Goal: Task Accomplishment & Management: Manage account settings

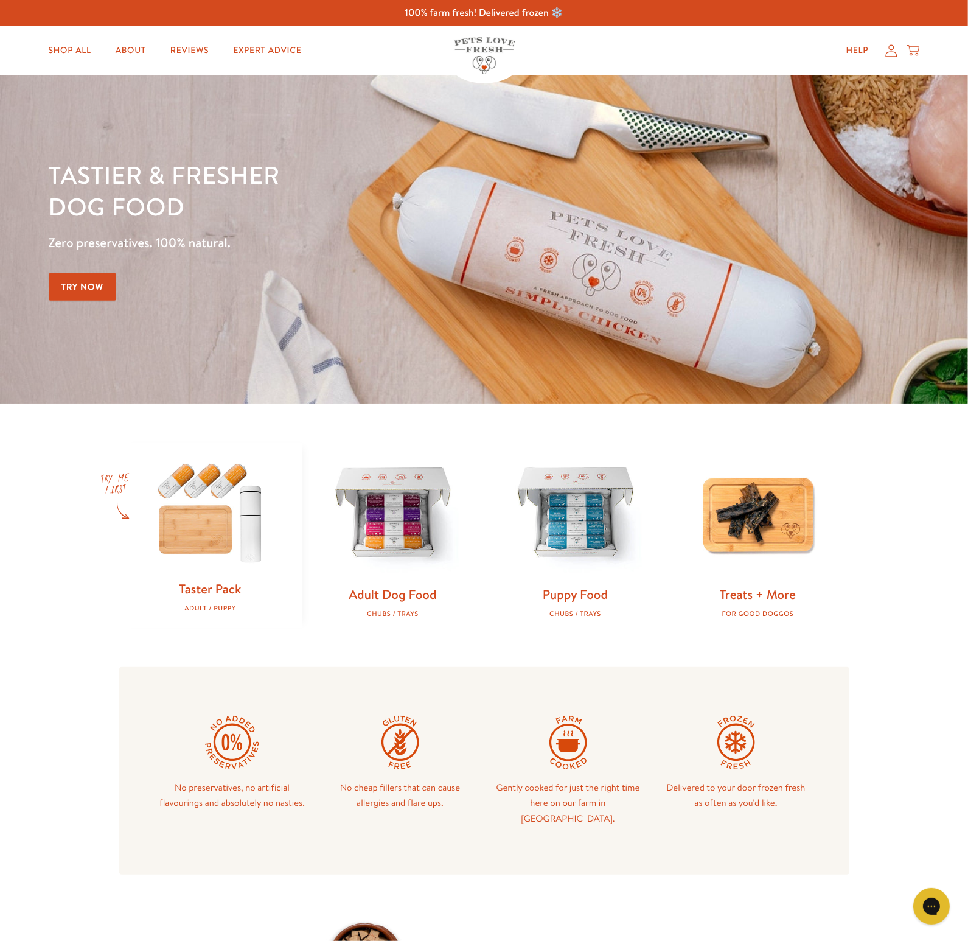
click at [888, 54] on icon at bounding box center [891, 50] width 12 height 13
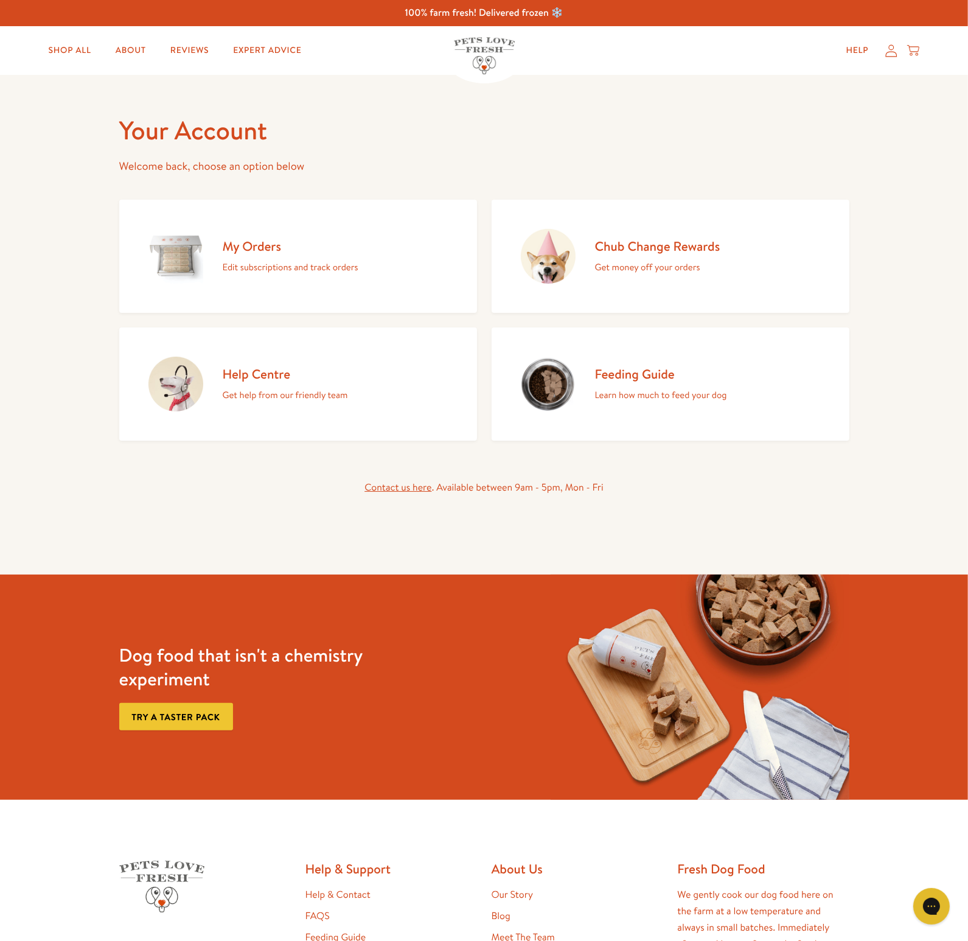
click at [290, 246] on h2 "My Orders" at bounding box center [291, 246] width 136 height 16
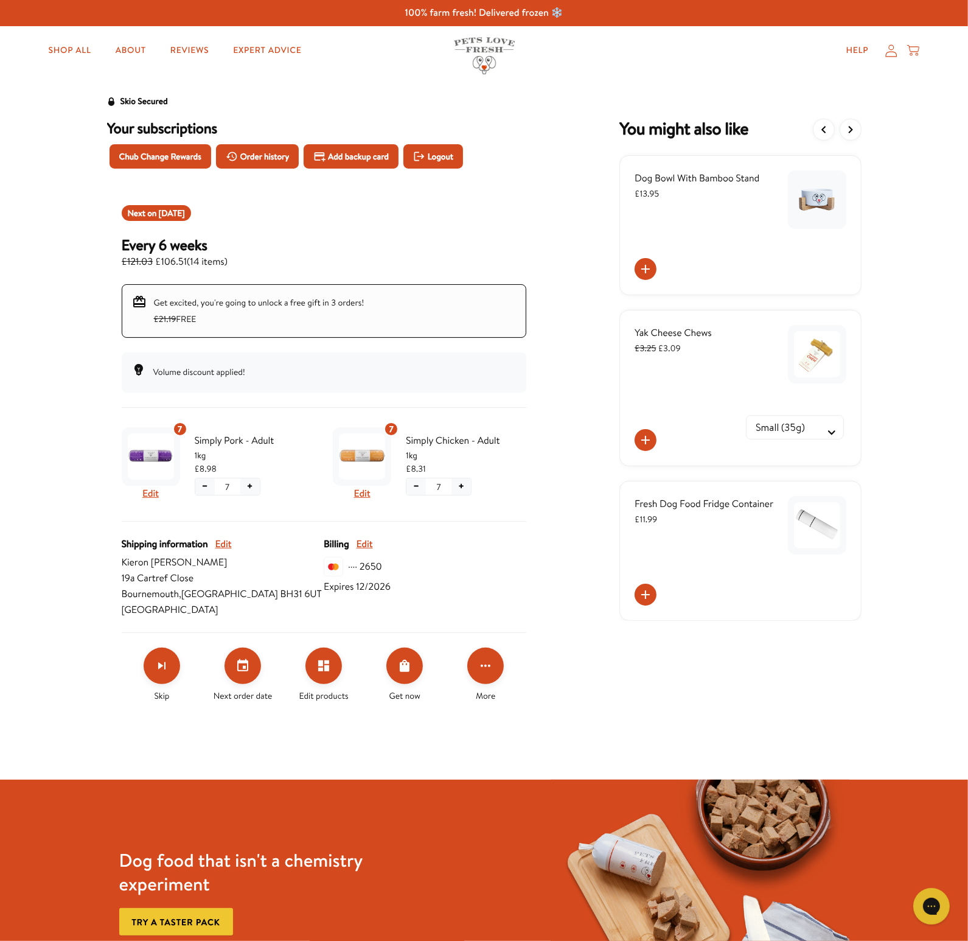
click at [170, 212] on span "Oct 20, 2025" at bounding box center [172, 213] width 26 height 12
click at [487, 659] on icon "Click for more options" at bounding box center [485, 665] width 15 height 15
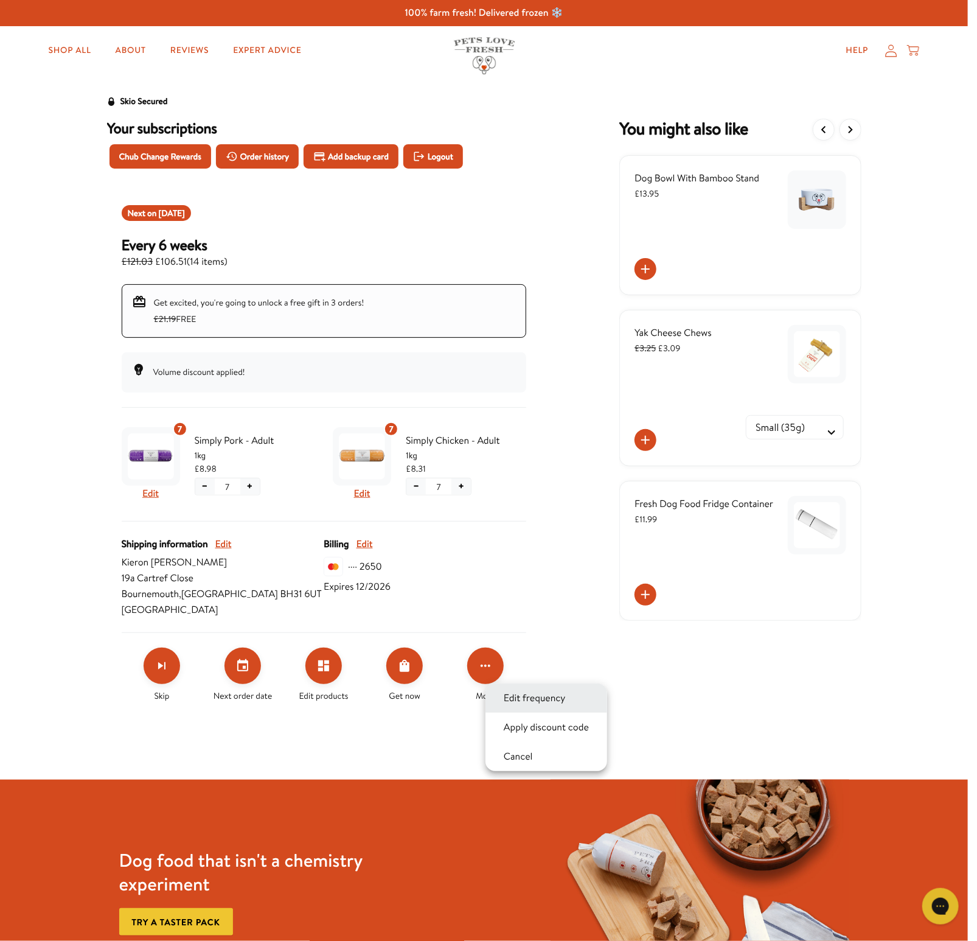
click at [519, 702] on button "Edit frequency" at bounding box center [534, 698] width 69 height 15
select testing "Delivery every 6 weeks"
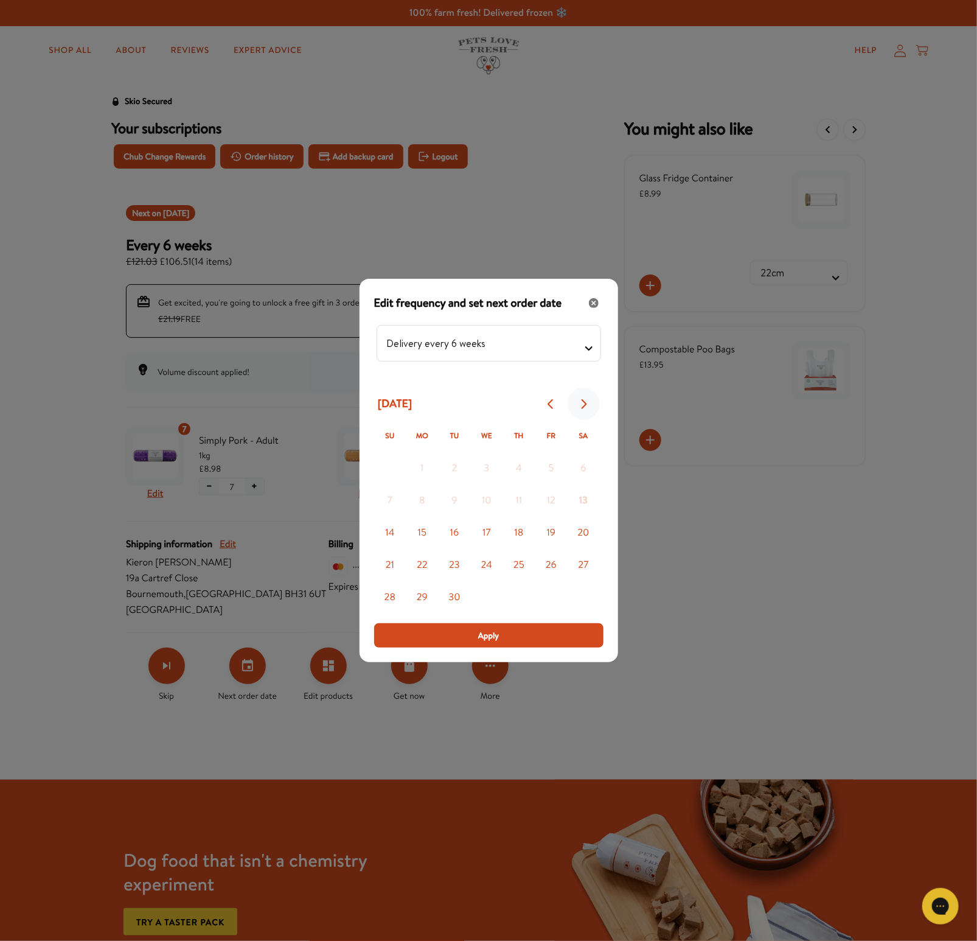
click at [582, 410] on button "Go to next month" at bounding box center [584, 404] width 32 height 32
click at [556, 561] on button "24" at bounding box center [551, 565] width 32 height 32
click at [498, 635] on span "Apply" at bounding box center [488, 635] width 21 height 13
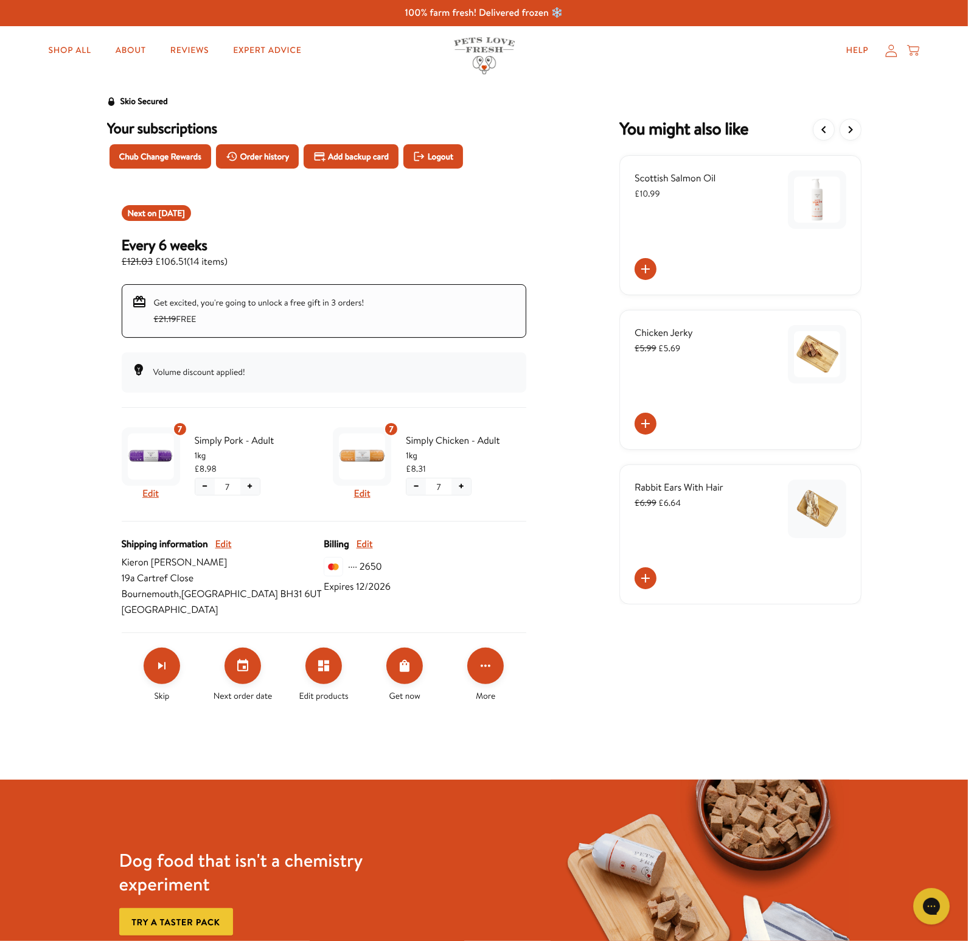
click at [891, 49] on icon at bounding box center [891, 50] width 12 height 13
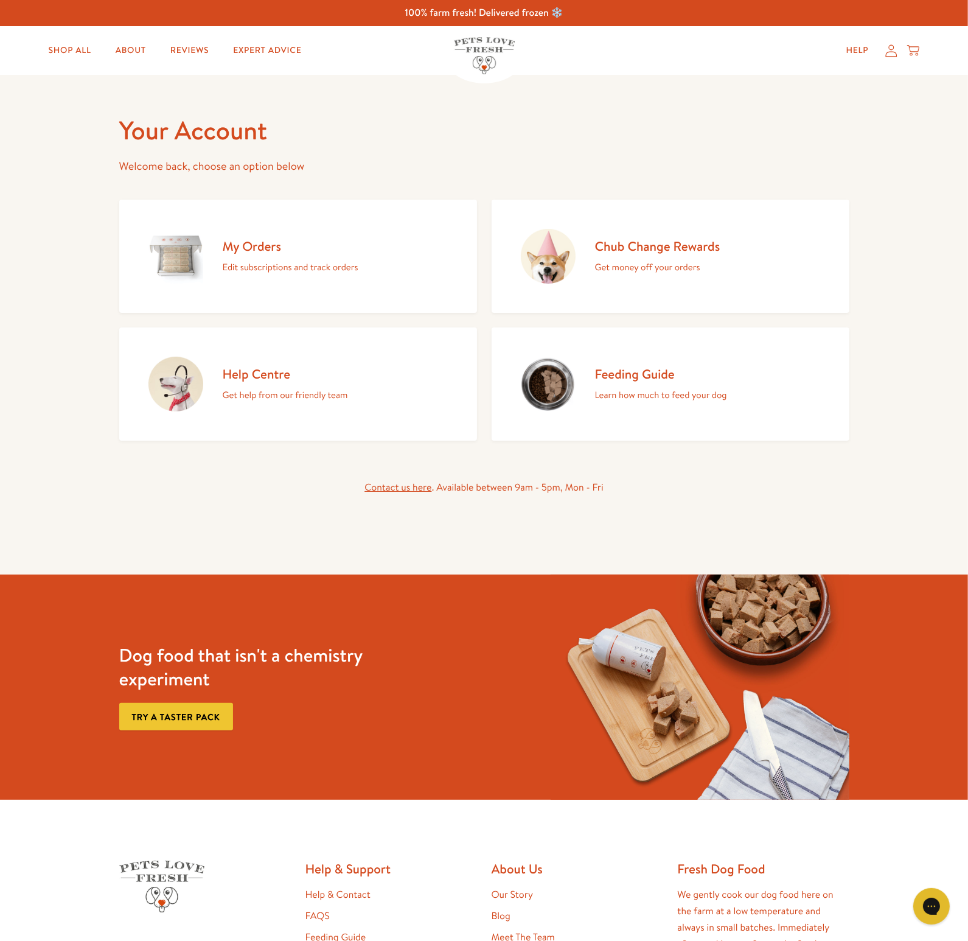
click at [598, 262] on p "Get money off your orders" at bounding box center [657, 267] width 125 height 16
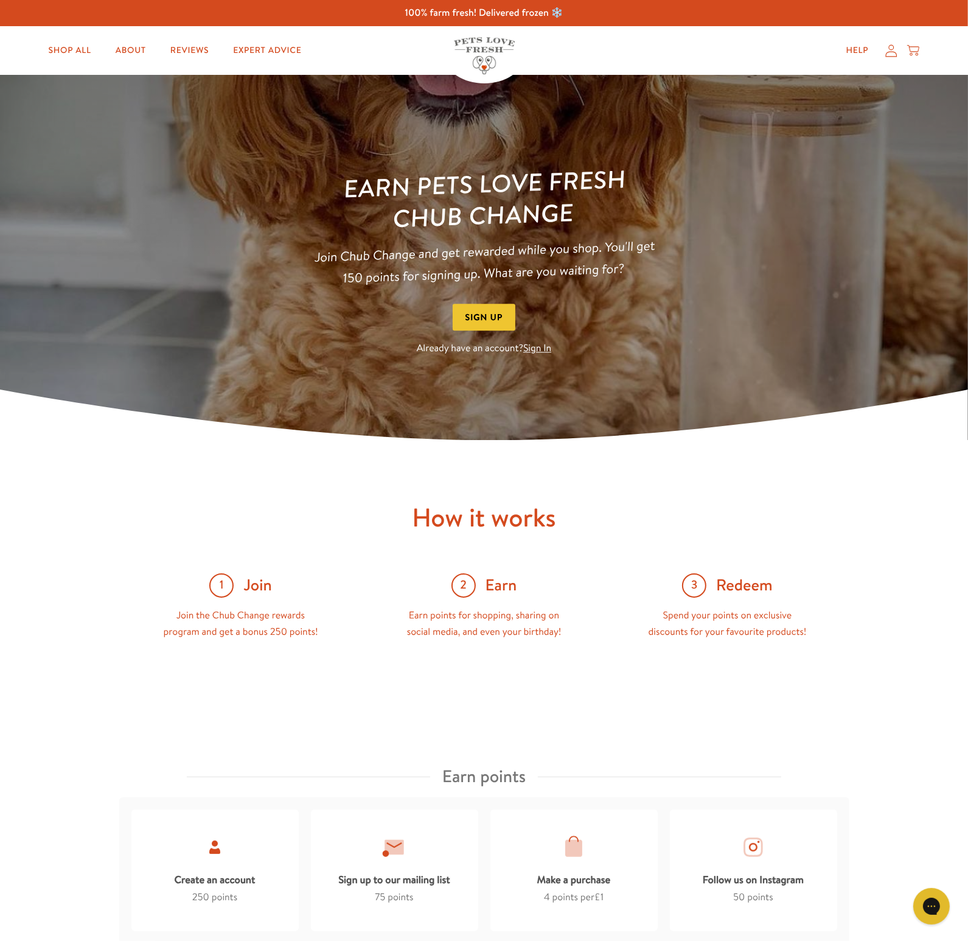
click at [537, 355] on link "Sign In" at bounding box center [537, 348] width 28 height 13
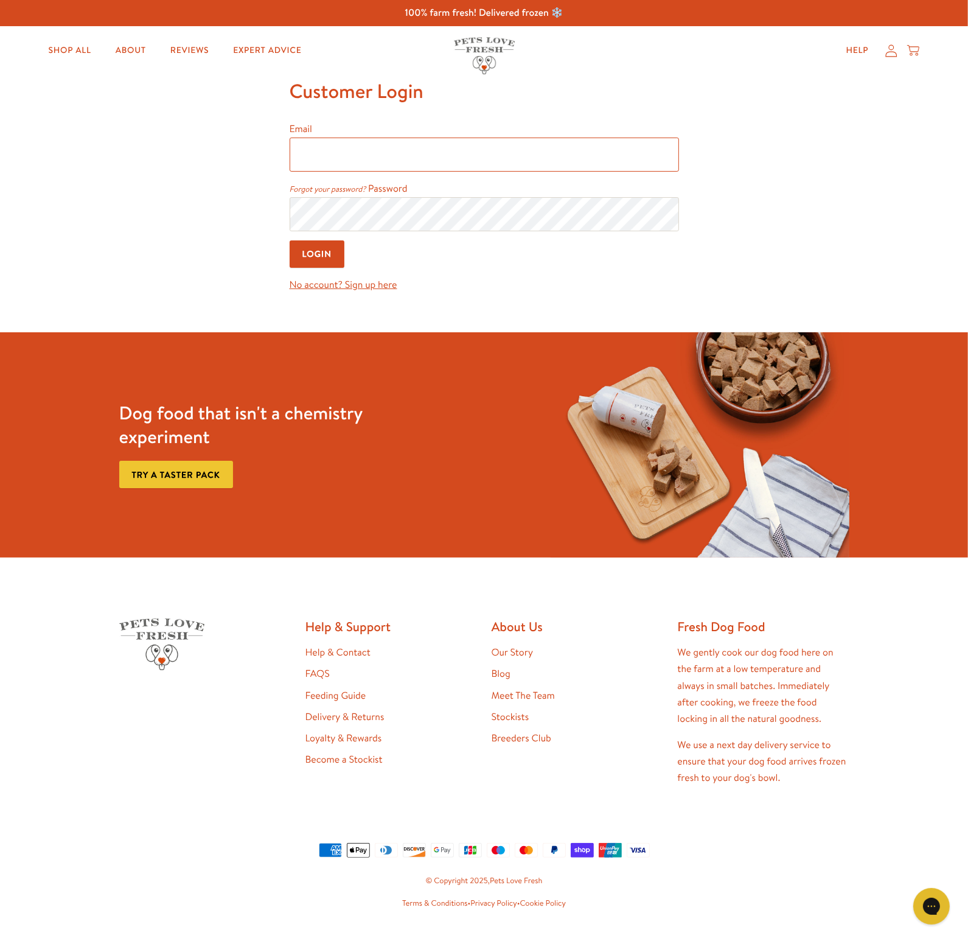
type input "[EMAIL_ADDRESS][DOMAIN_NAME]"
click at [328, 248] on input "Login" at bounding box center [317, 253] width 55 height 27
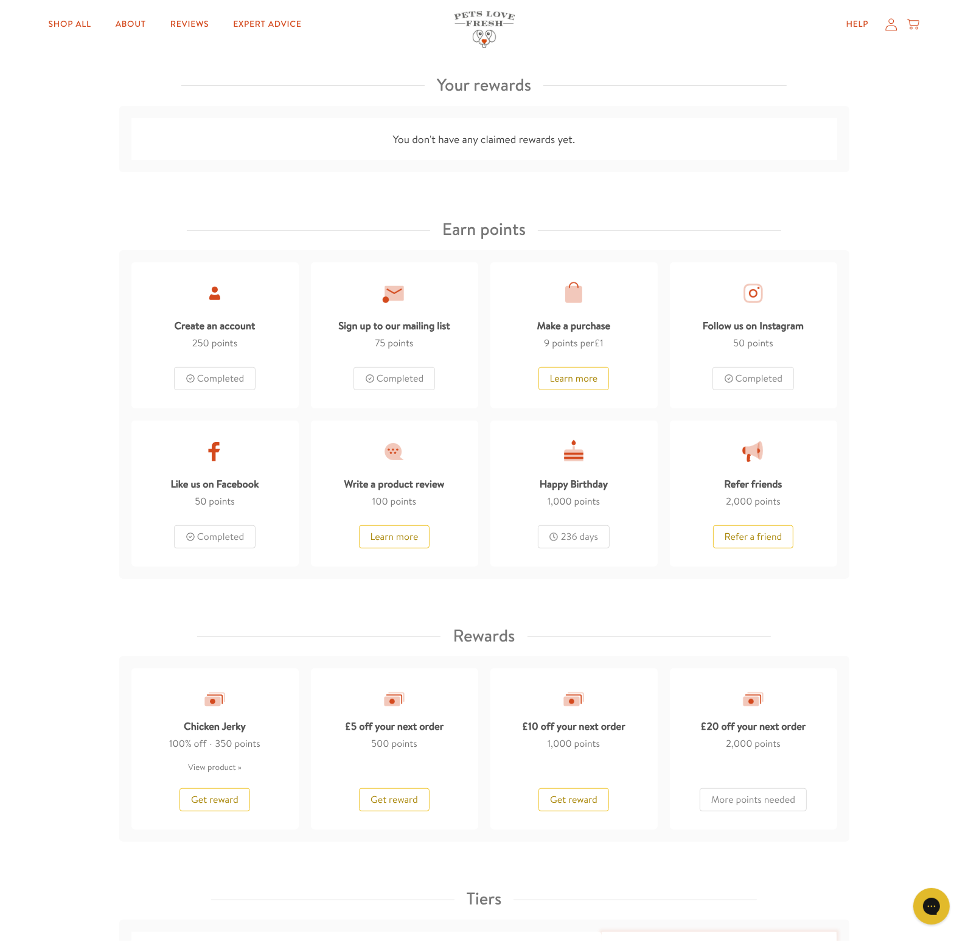
scroll to position [487, 0]
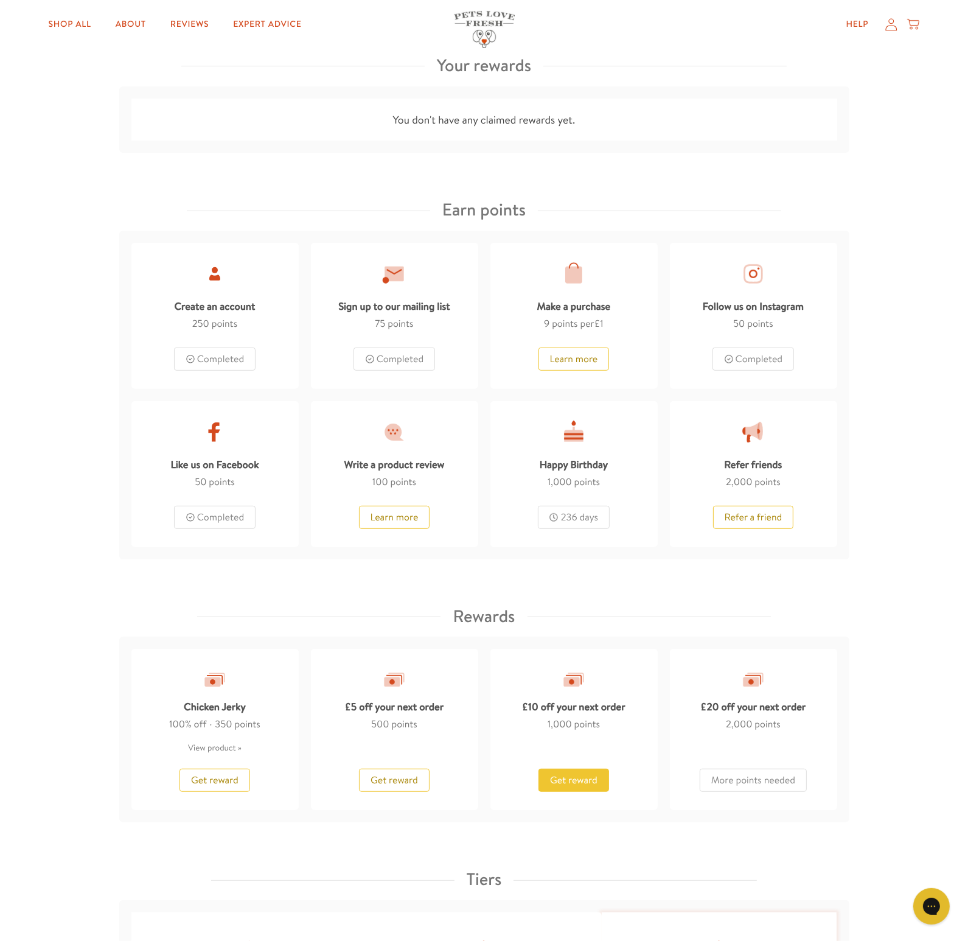
click at [581, 773] on span "Get reward" at bounding box center [573, 779] width 47 height 13
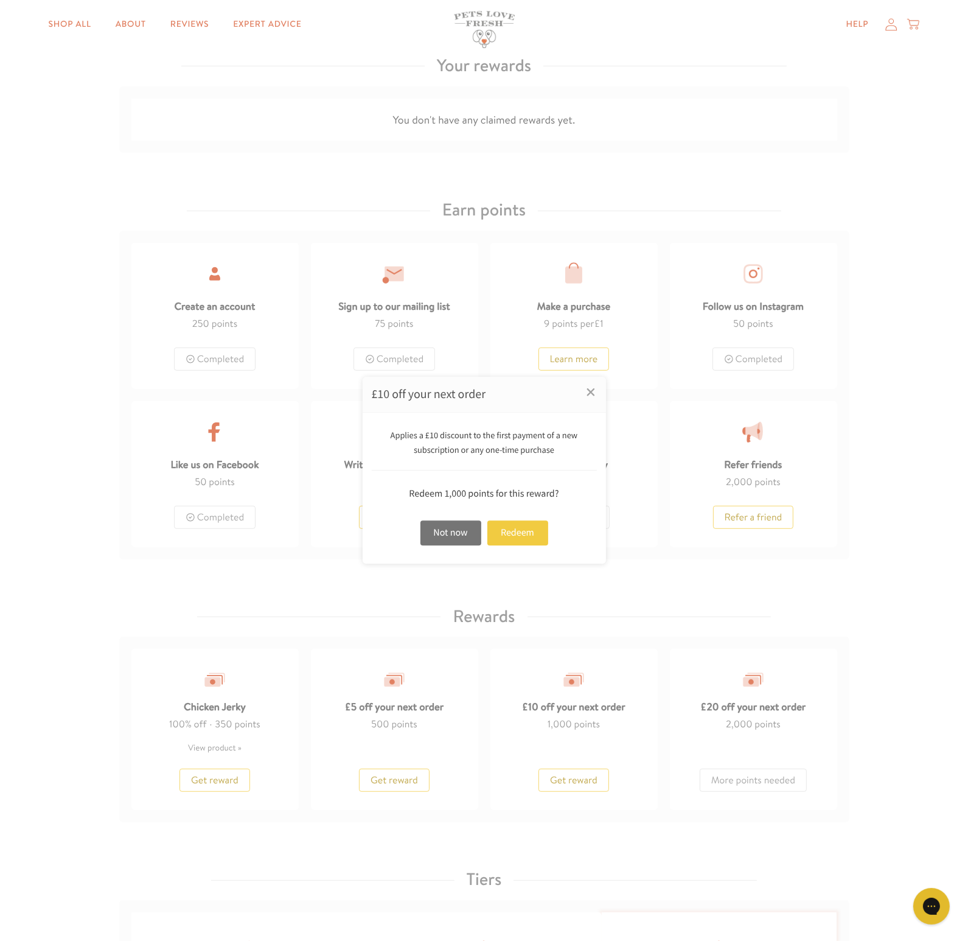
click at [501, 531] on div "Redeem" at bounding box center [517, 532] width 61 height 25
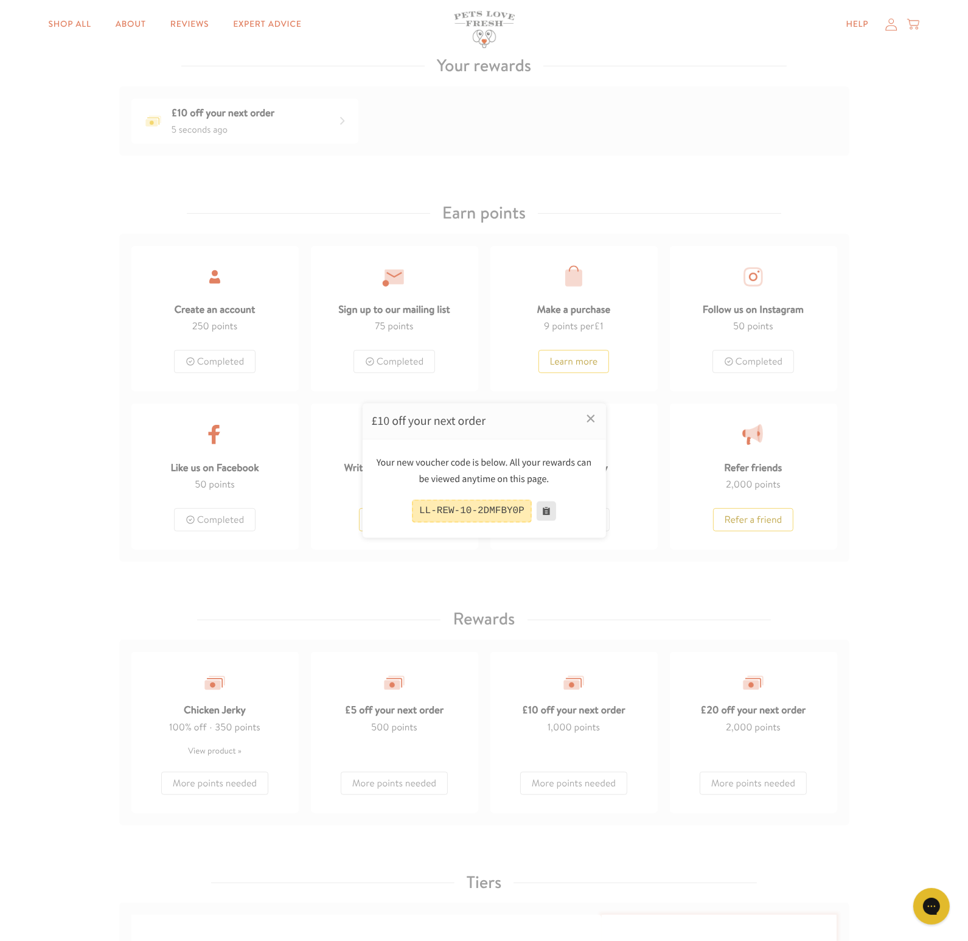
click at [538, 512] on button at bounding box center [546, 510] width 19 height 19
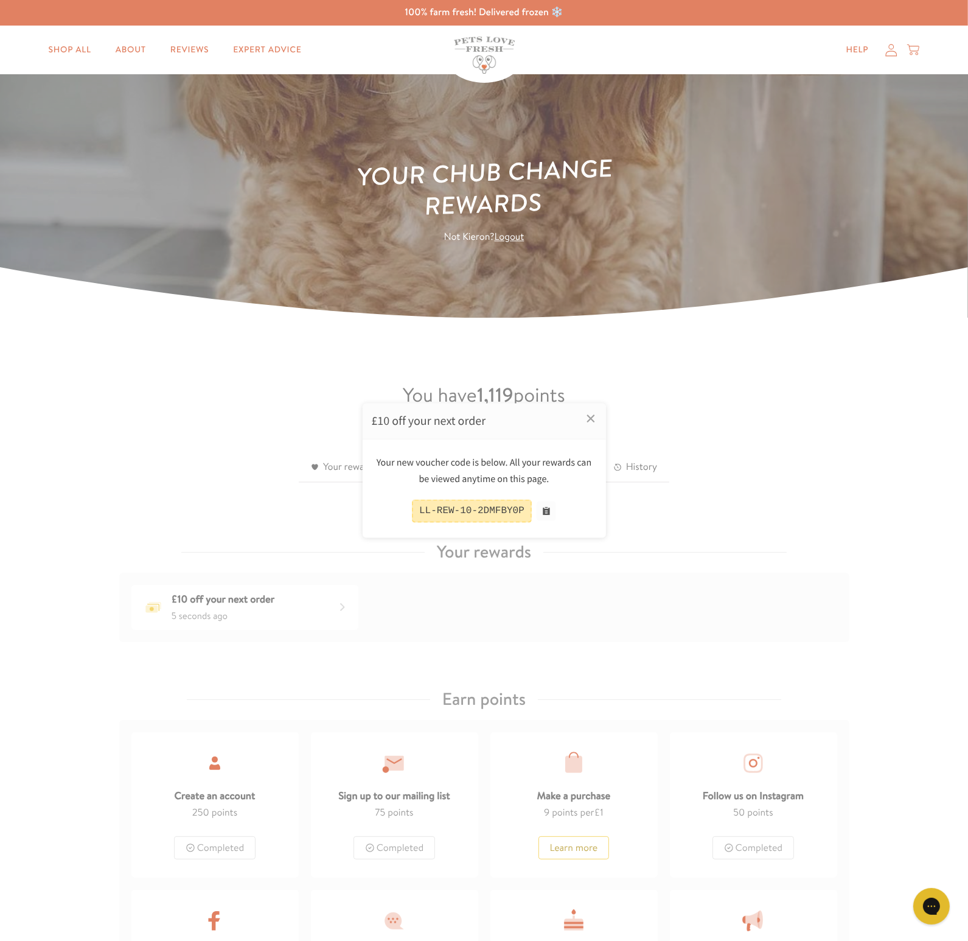
scroll to position [0, 0]
click at [891, 51] on div at bounding box center [484, 470] width 968 height 941
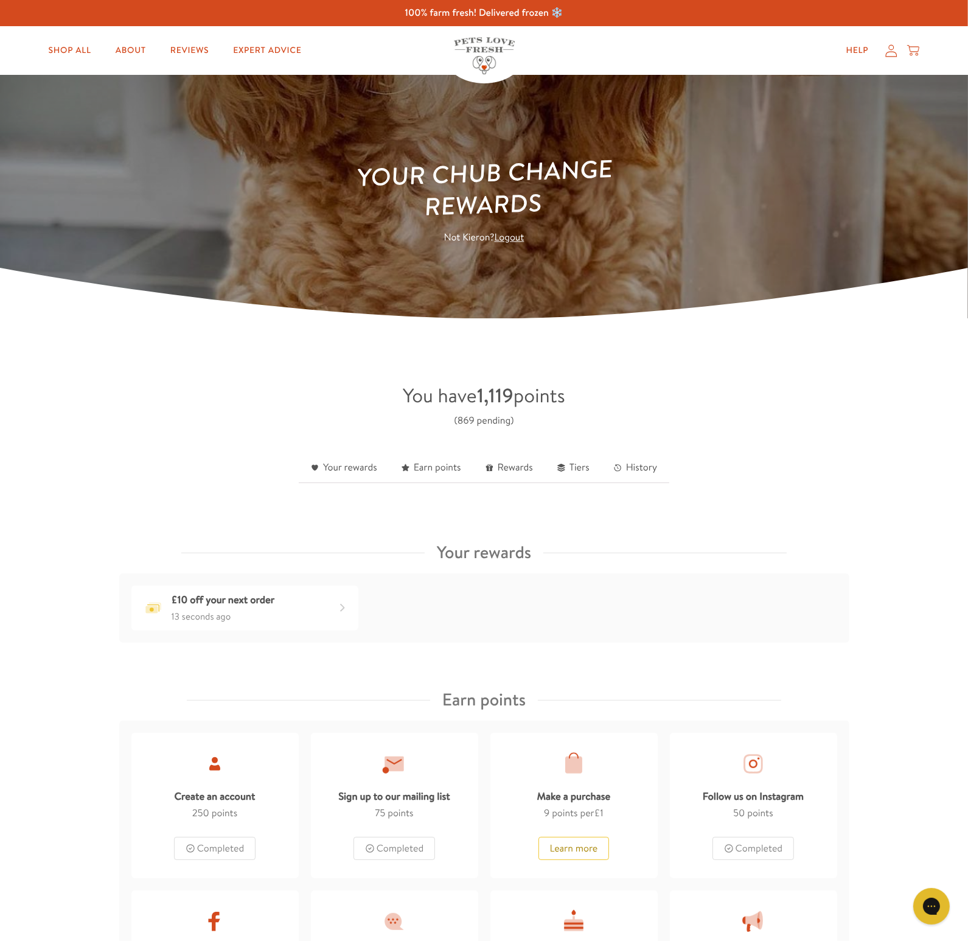
click at [891, 44] on icon at bounding box center [891, 50] width 12 height 13
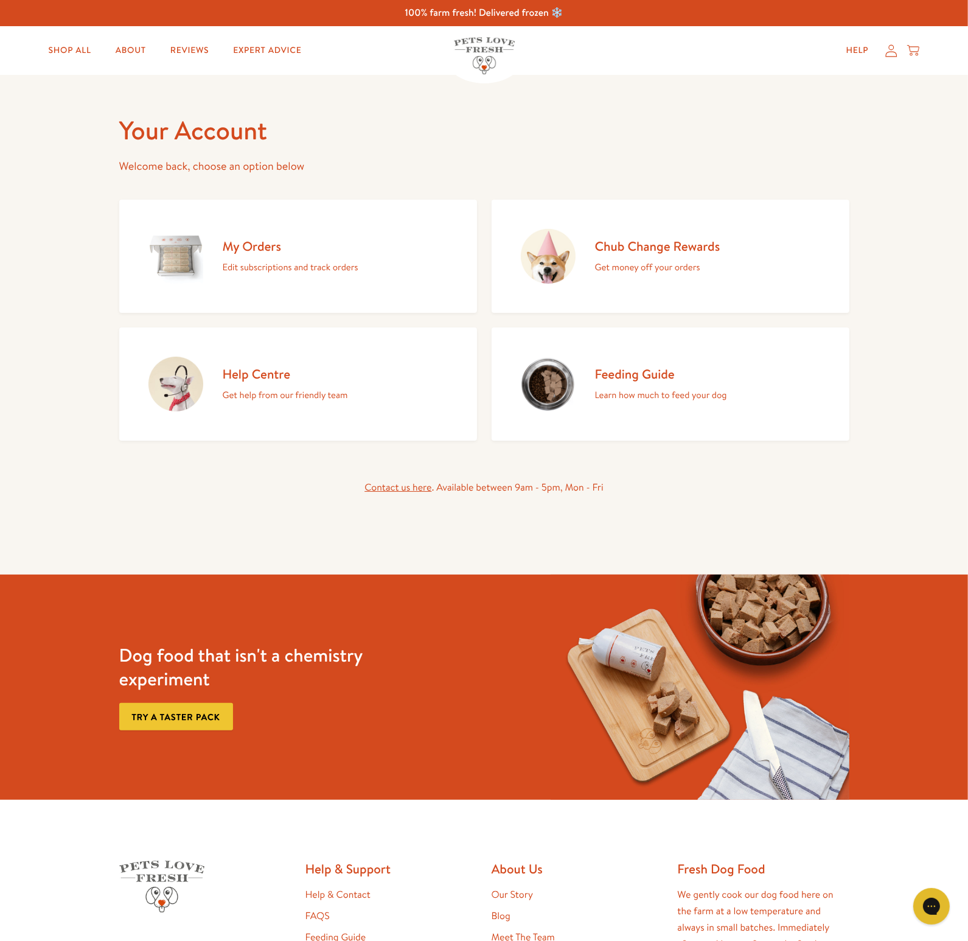
click at [260, 246] on h2 "My Orders" at bounding box center [291, 246] width 136 height 16
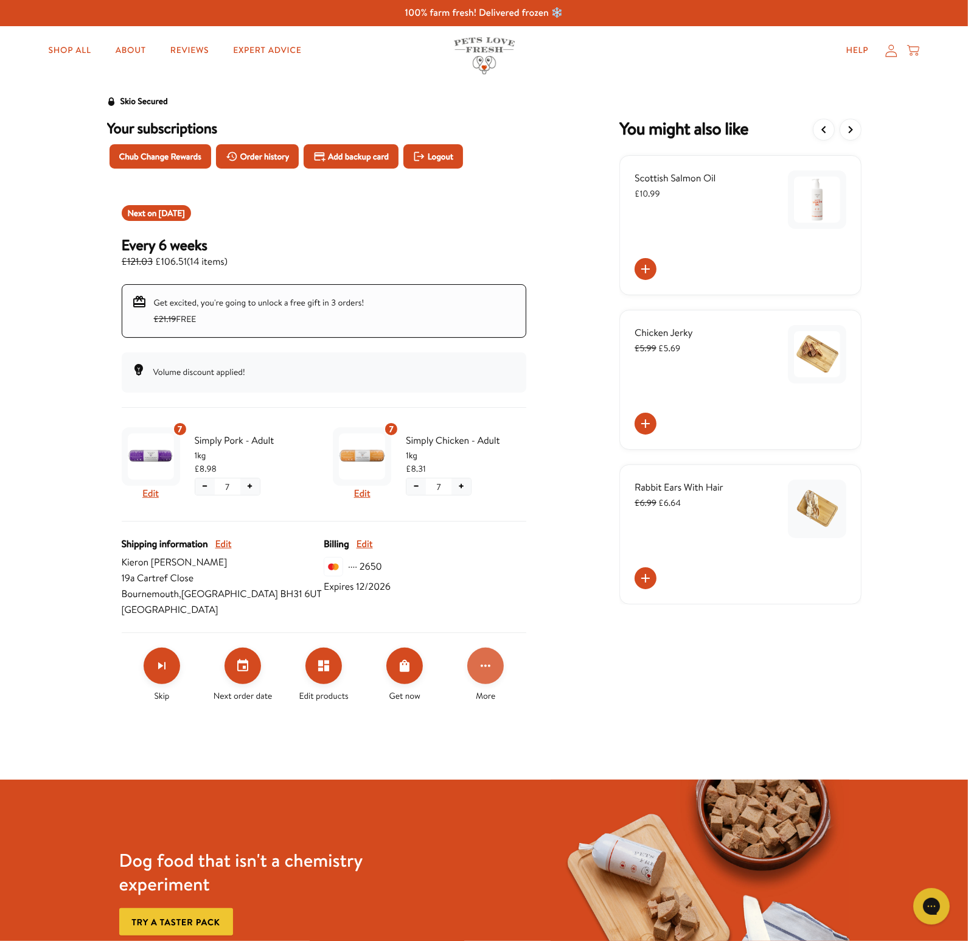
click at [492, 667] on icon "Click for more options" at bounding box center [485, 665] width 15 height 15
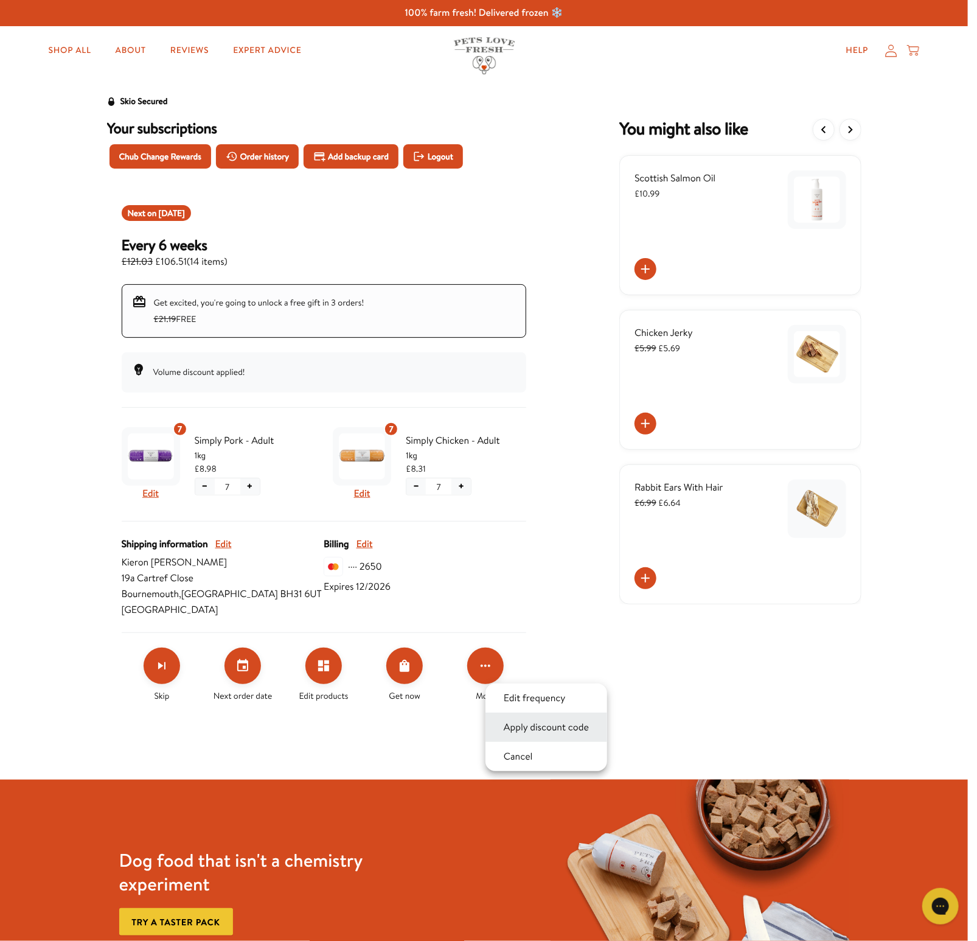
click at [534, 728] on button "Apply discount code" at bounding box center [546, 727] width 92 height 15
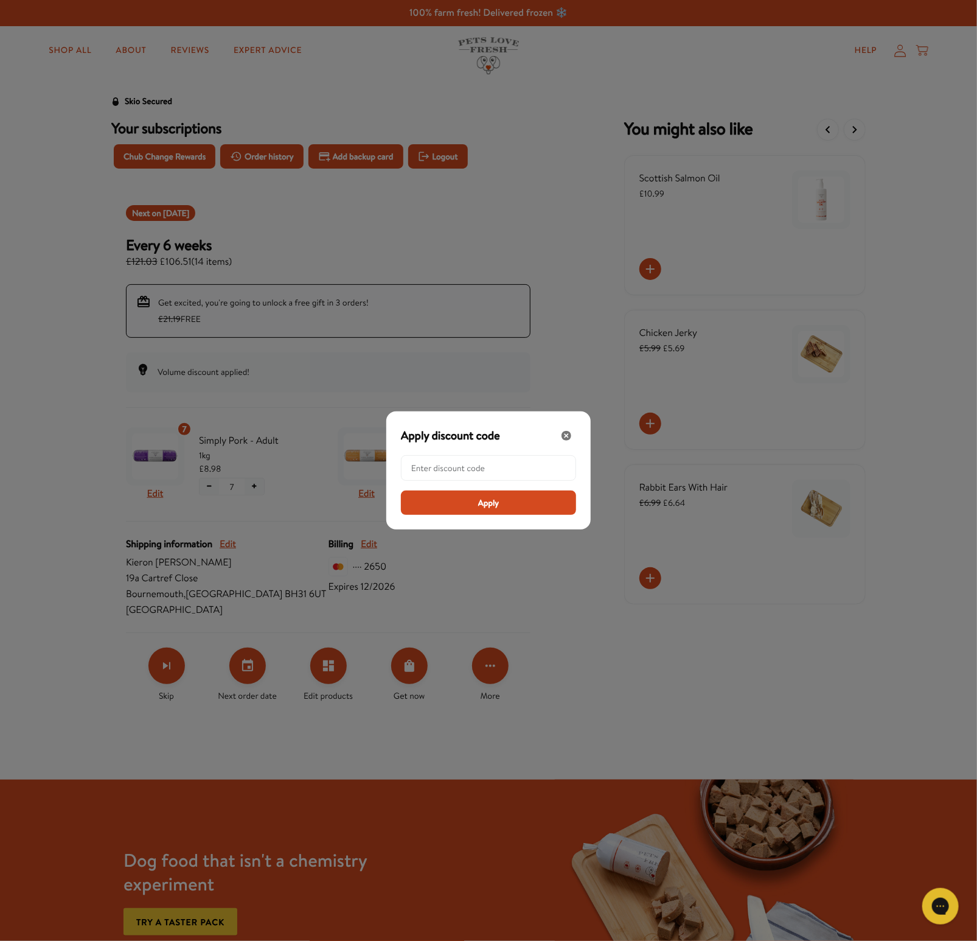
click at [476, 468] on input "Modal" at bounding box center [492, 468] width 162 height 24
paste input "LL-REW-10-2DMFBY0P"
type input "LL-REW-10-2DMFBY0P"
click at [484, 509] on button "Apply" at bounding box center [488, 502] width 175 height 24
